Goal: Transaction & Acquisition: Purchase product/service

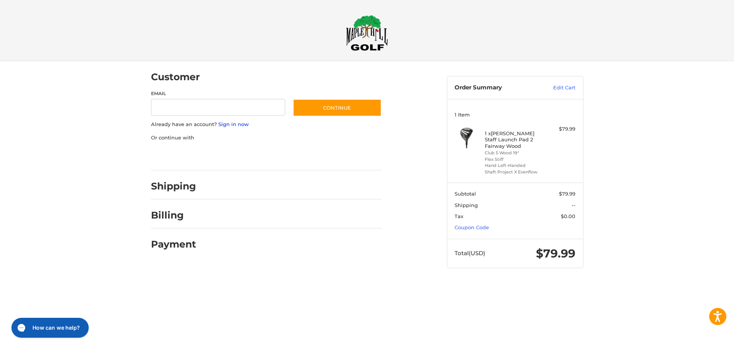
click at [229, 124] on link "Sign in now" at bounding box center [233, 124] width 31 height 6
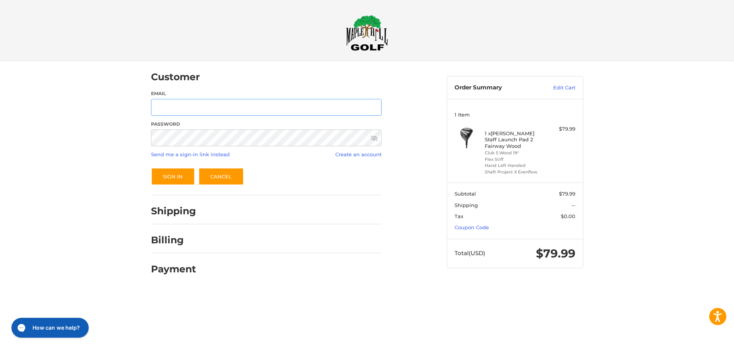
click at [220, 106] on input "Email" at bounding box center [266, 107] width 230 height 17
type input "**********"
click at [169, 178] on button "Sign In" at bounding box center [173, 177] width 44 height 18
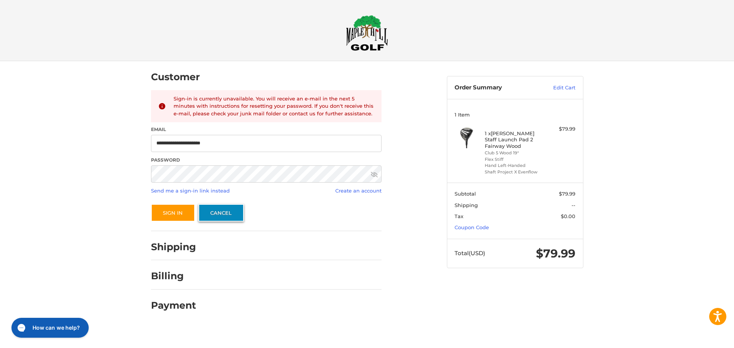
click at [213, 211] on link "Cancel" at bounding box center [220, 213] width 45 height 18
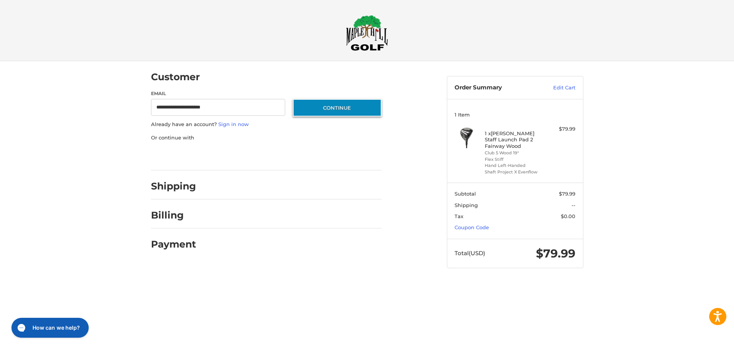
click at [318, 109] on button "Continue" at bounding box center [337, 108] width 89 height 18
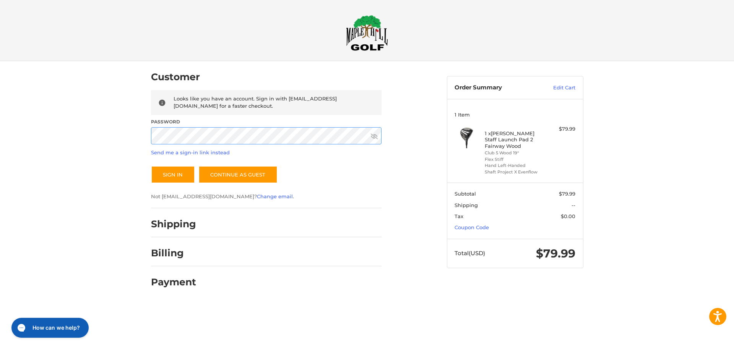
click at [151, 166] on button "Sign In" at bounding box center [173, 175] width 44 height 18
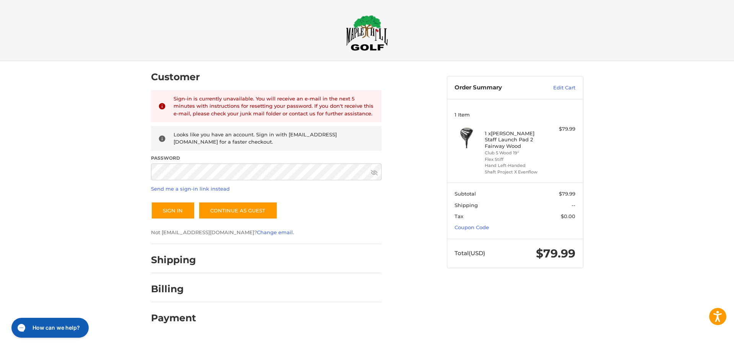
click at [373, 172] on icon at bounding box center [374, 172] width 7 height 7
click at [151, 202] on button "Sign In" at bounding box center [173, 211] width 44 height 18
click at [182, 189] on link "Send me a sign-in link instead" at bounding box center [190, 189] width 79 height 6
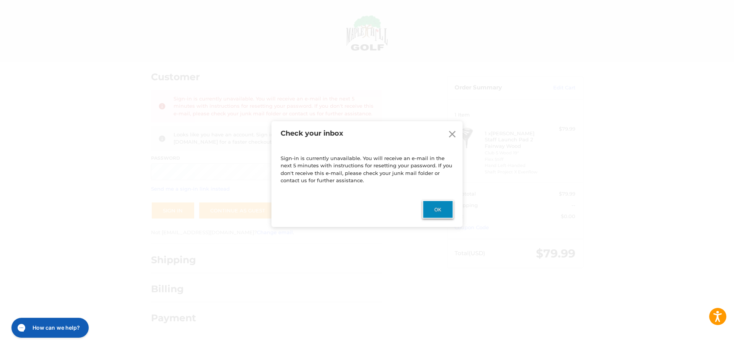
click at [427, 204] on button "Ok" at bounding box center [437, 209] width 31 height 18
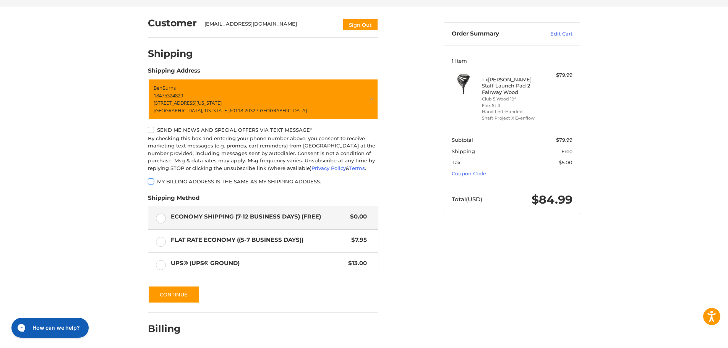
scroll to position [76, 0]
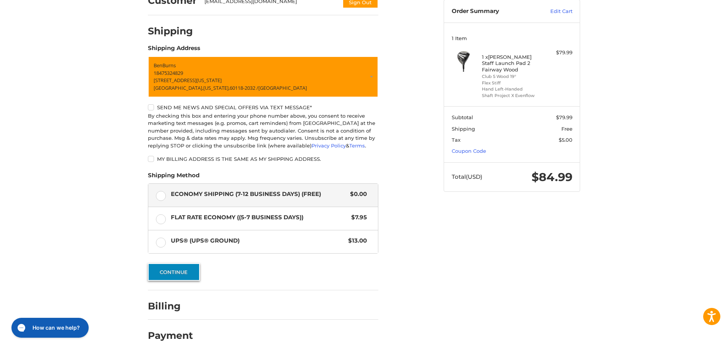
click at [180, 272] on button "Continue" at bounding box center [174, 272] width 52 height 18
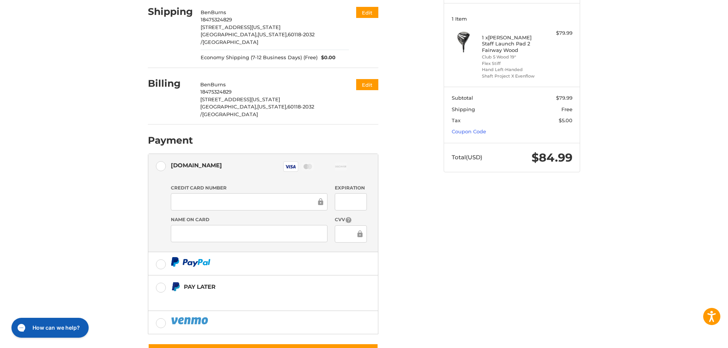
scroll to position [115, 0]
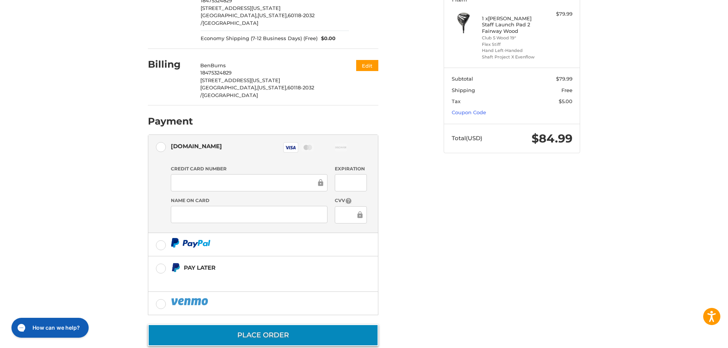
click at [243, 324] on button "Place Order" at bounding box center [263, 335] width 230 height 22
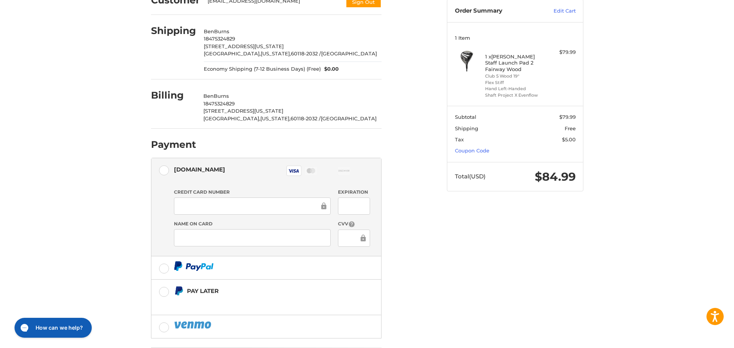
scroll to position [0, 0]
